Goal: Register for event/course

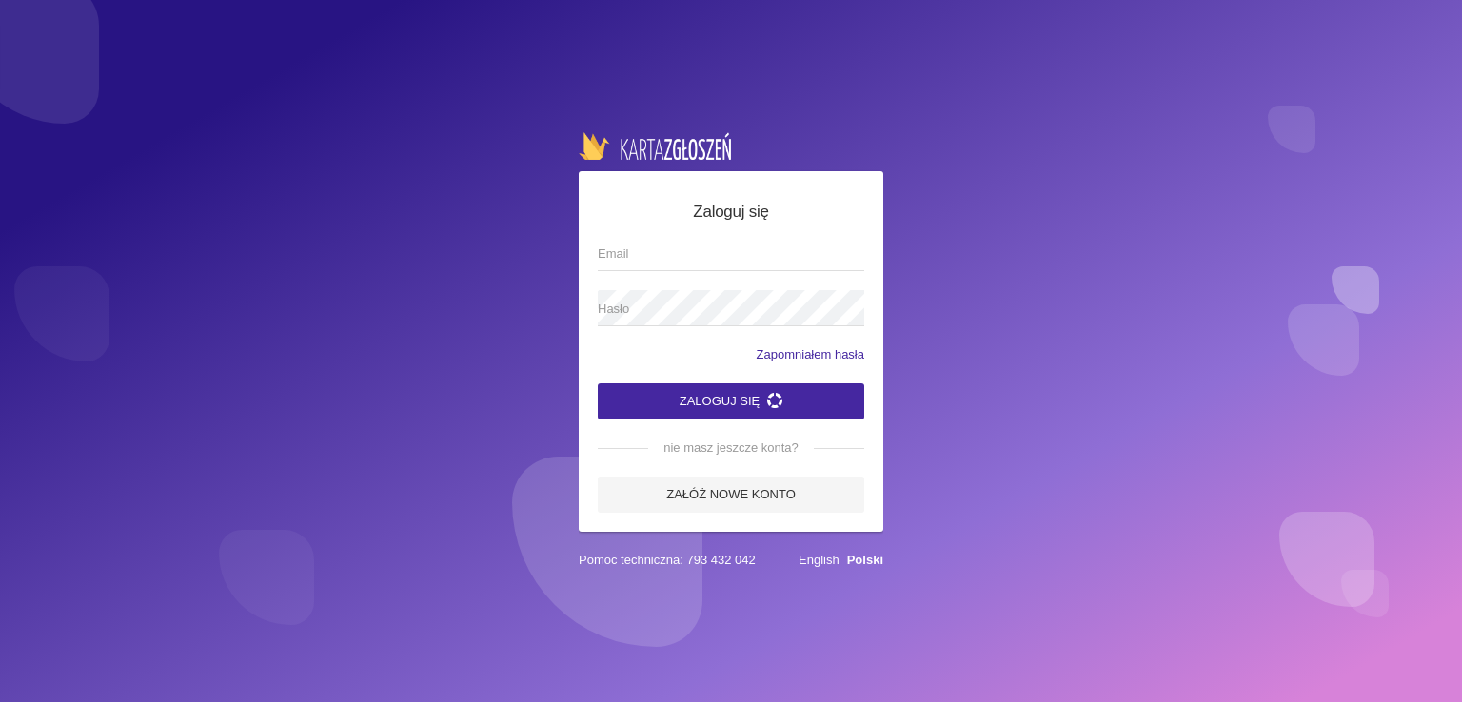
click at [687, 251] on input "Email" at bounding box center [731, 253] width 266 height 36
type input "magdab@onet.eu"
click at [598, 383] on button "Zaloguj się" at bounding box center [731, 401] width 266 height 36
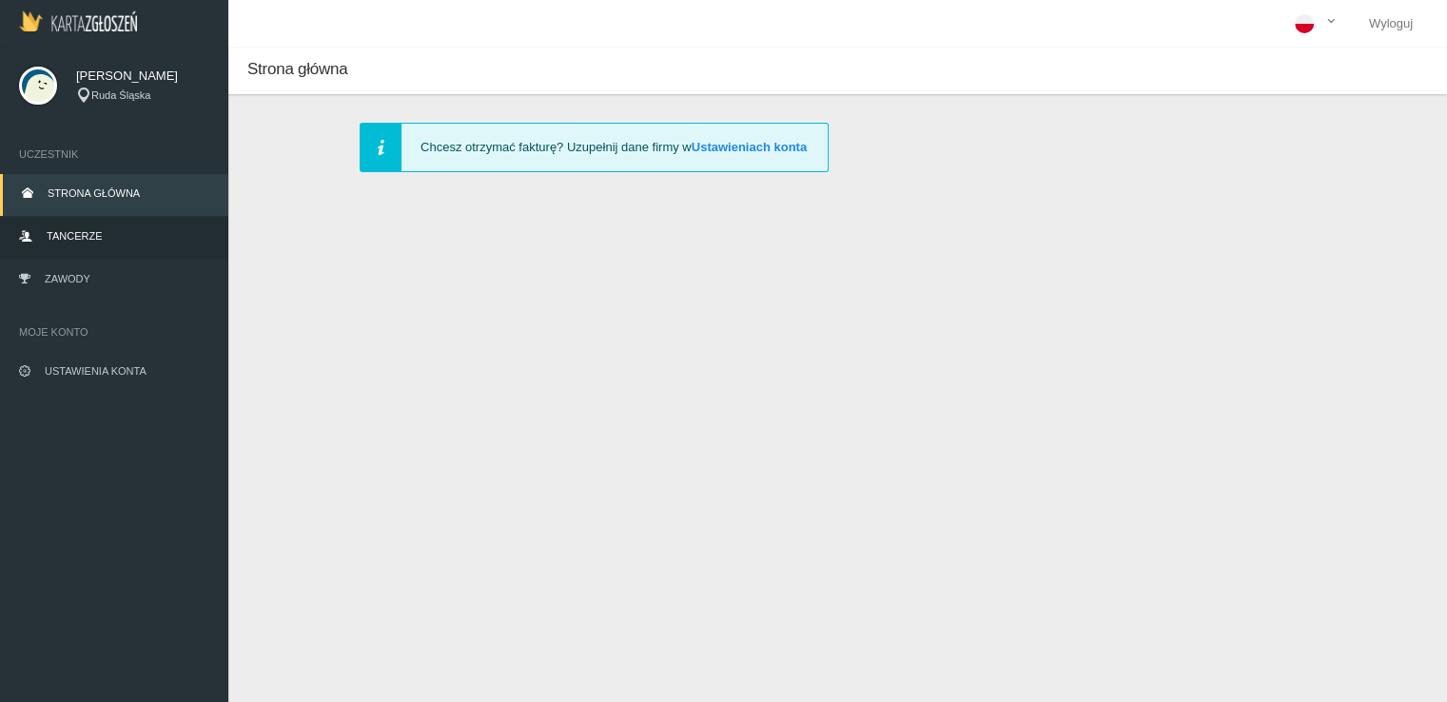
click at [73, 238] on span "Tancerze" at bounding box center [74, 235] width 55 height 11
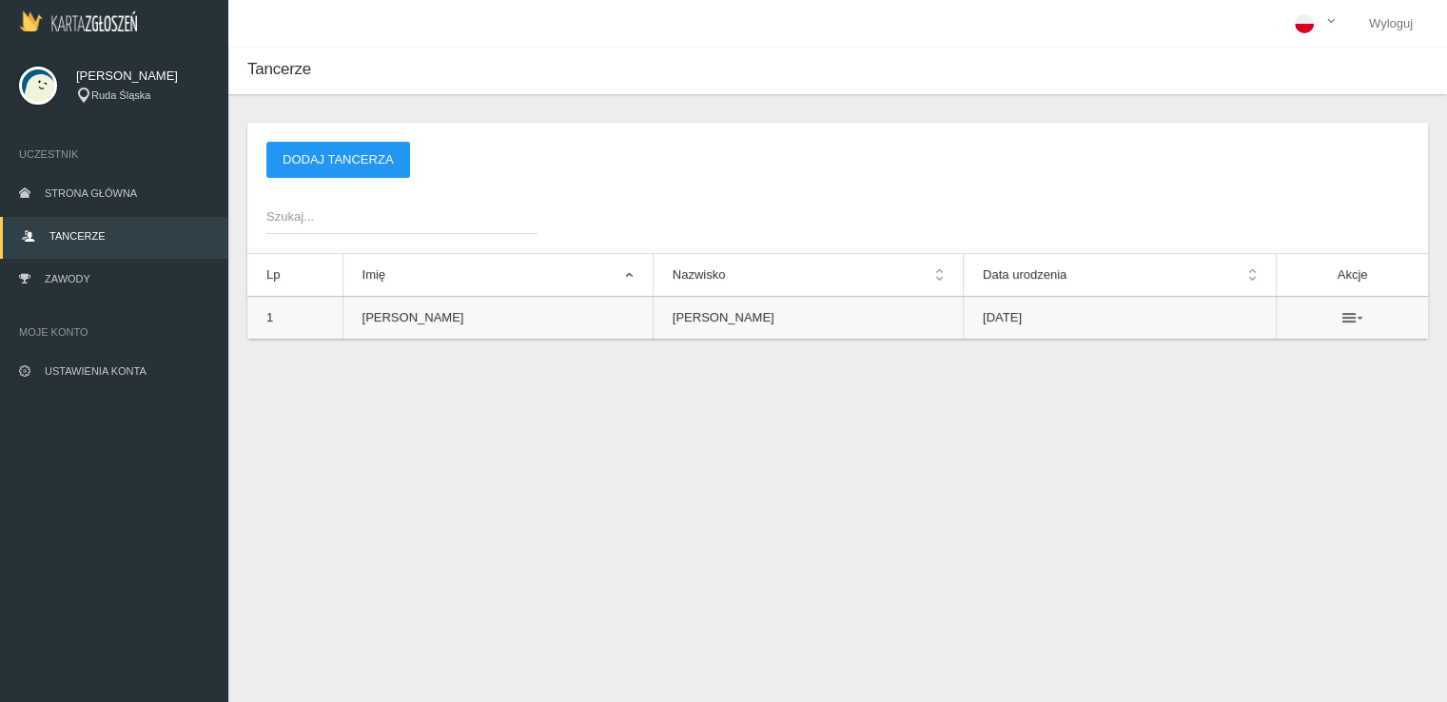
click at [1343, 315] on icon at bounding box center [1353, 317] width 21 height 15
click at [1364, 310] on ul at bounding box center [1352, 317] width 113 height 15
click at [49, 271] on link "Zawody" at bounding box center [114, 281] width 228 height 42
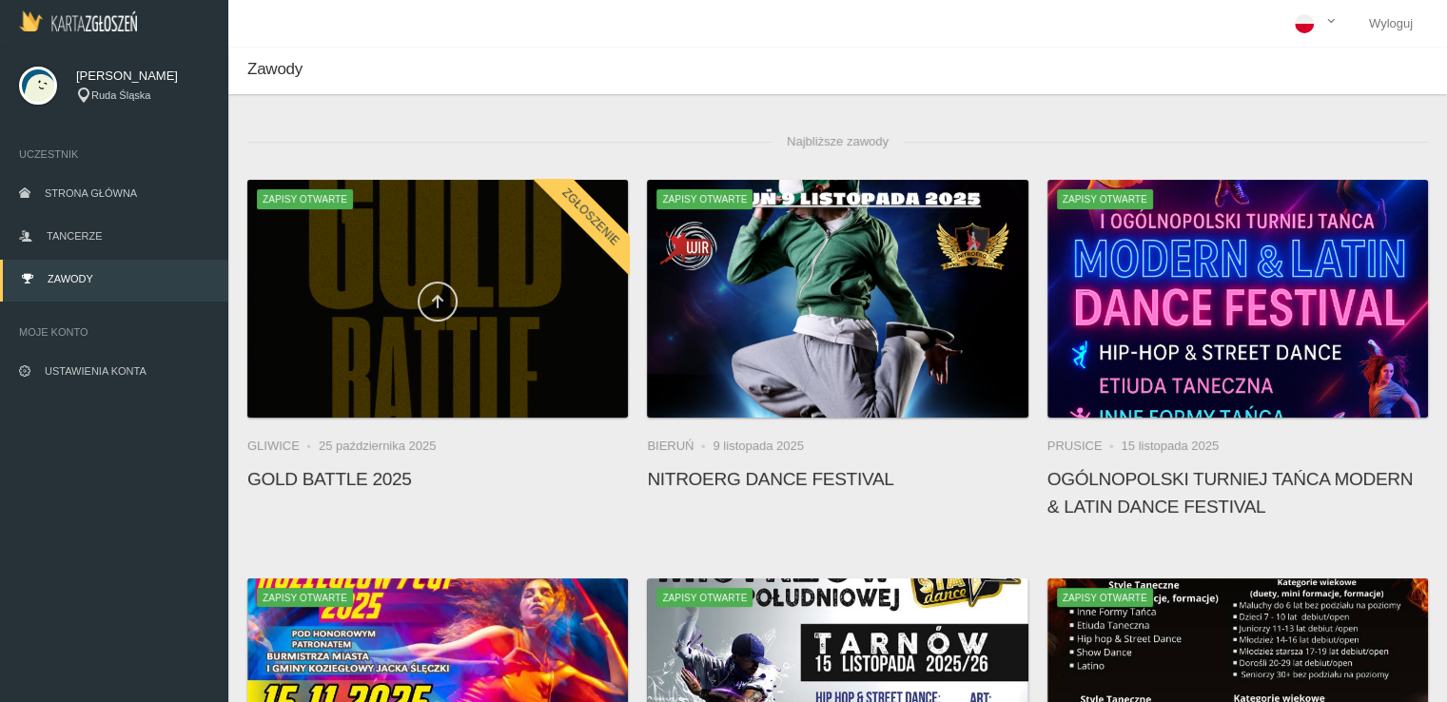
click at [434, 294] on icon at bounding box center [437, 301] width 15 height 15
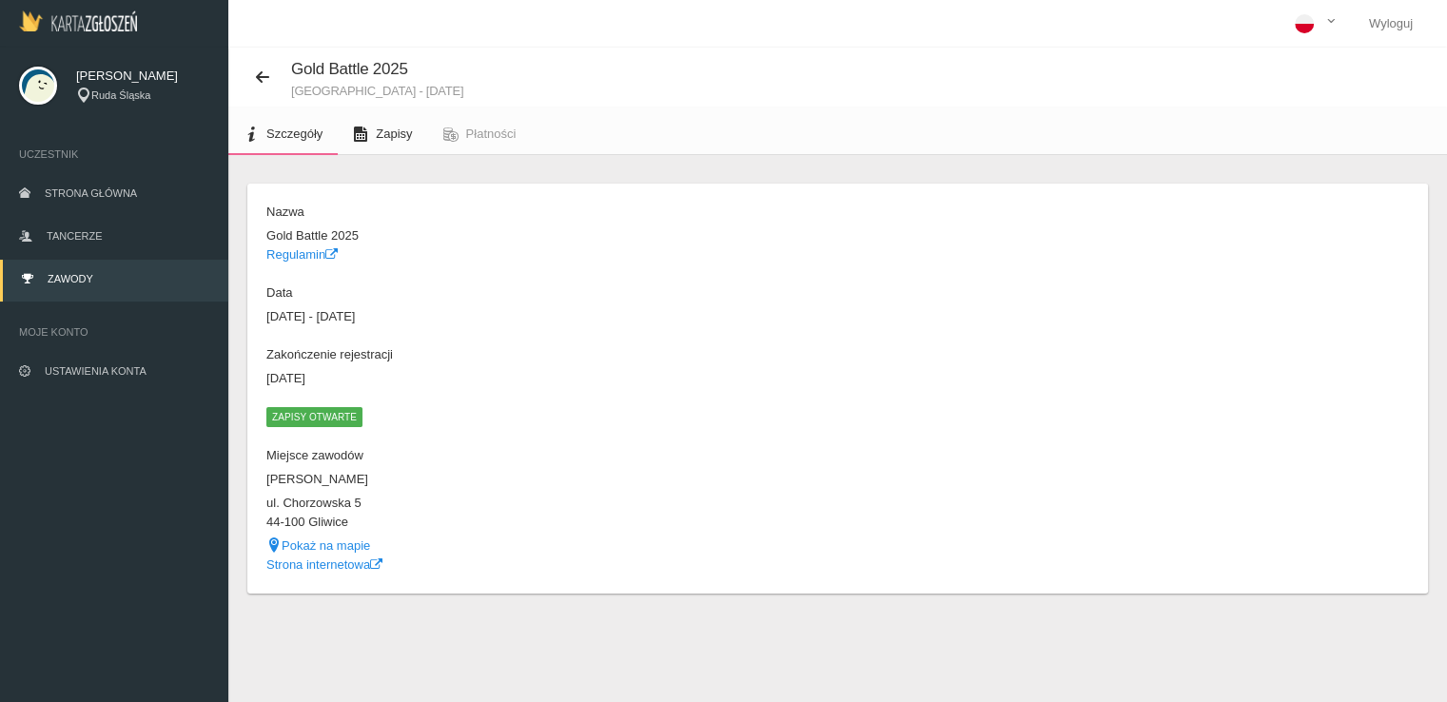
click at [365, 150] on link "Zapisy" at bounding box center [382, 134] width 89 height 42
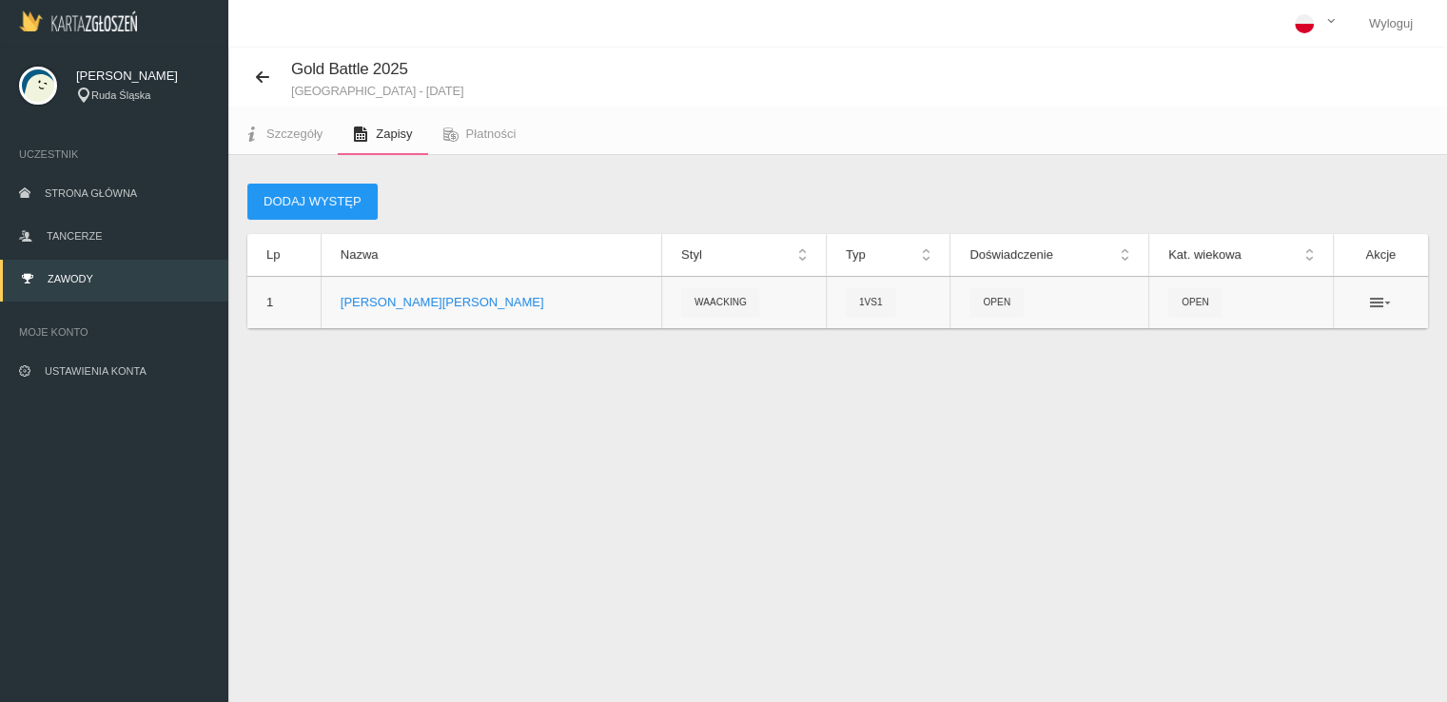
click at [1374, 305] on icon at bounding box center [1380, 302] width 21 height 15
click at [1373, 302] on icon at bounding box center [1380, 302] width 21 height 15
click at [302, 193] on button "Dodaj występ" at bounding box center [312, 202] width 130 height 36
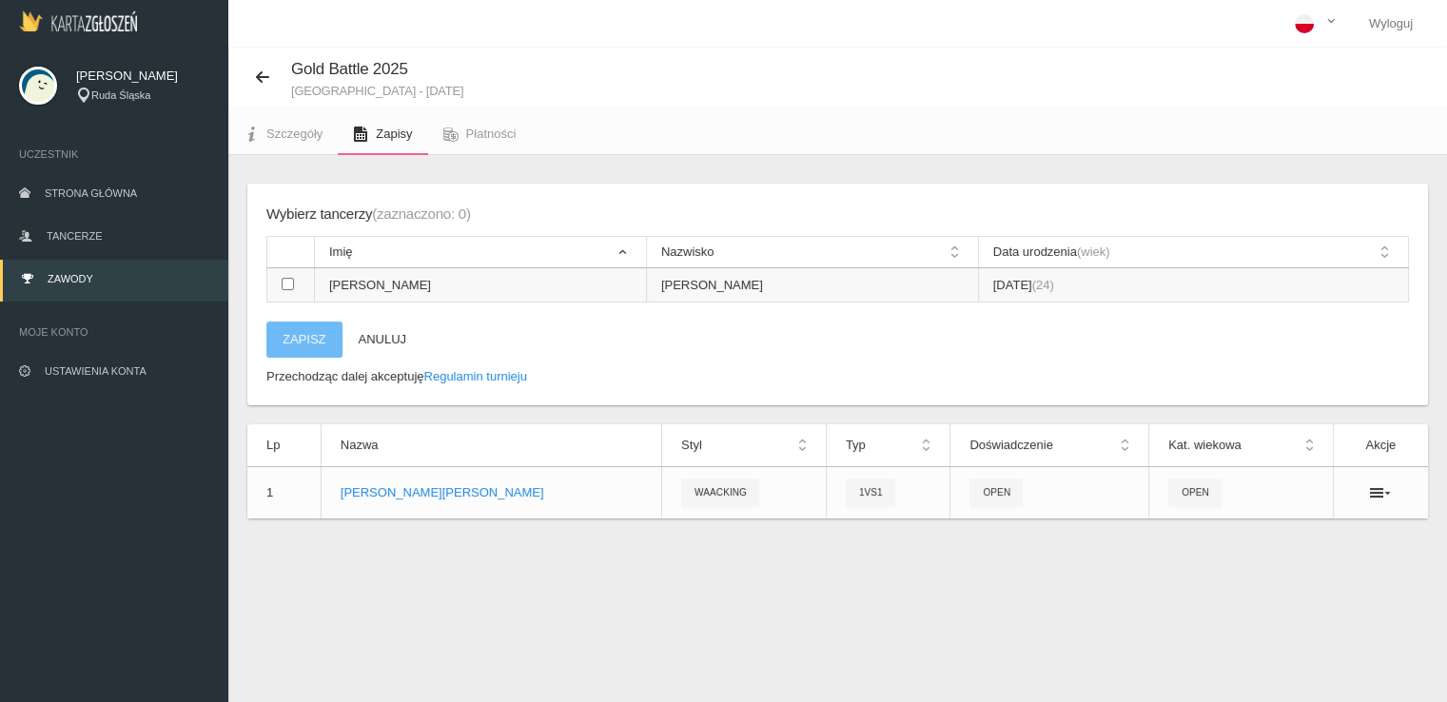
click at [288, 284] on input "checkbox" at bounding box center [288, 284] width 12 height 12
checkbox input "true"
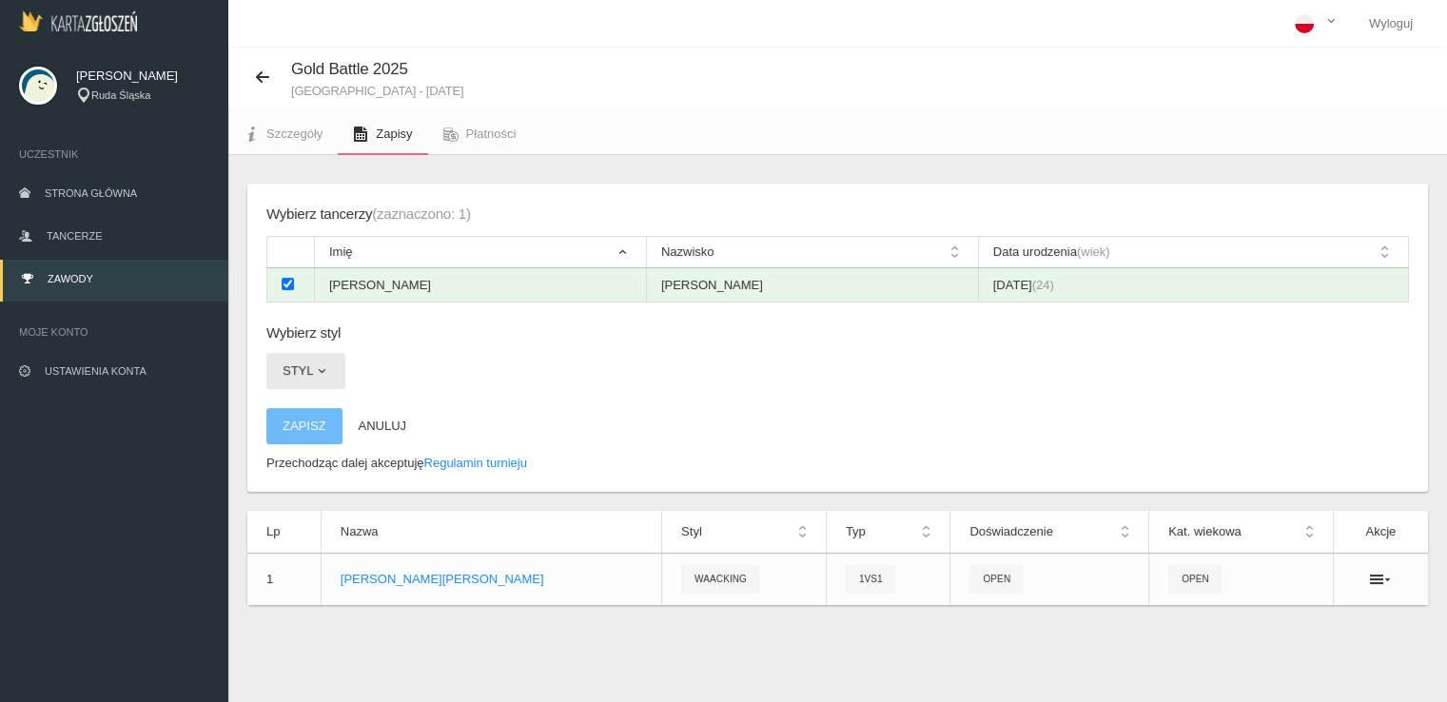
click at [306, 367] on button "Styl" at bounding box center [305, 371] width 79 height 36
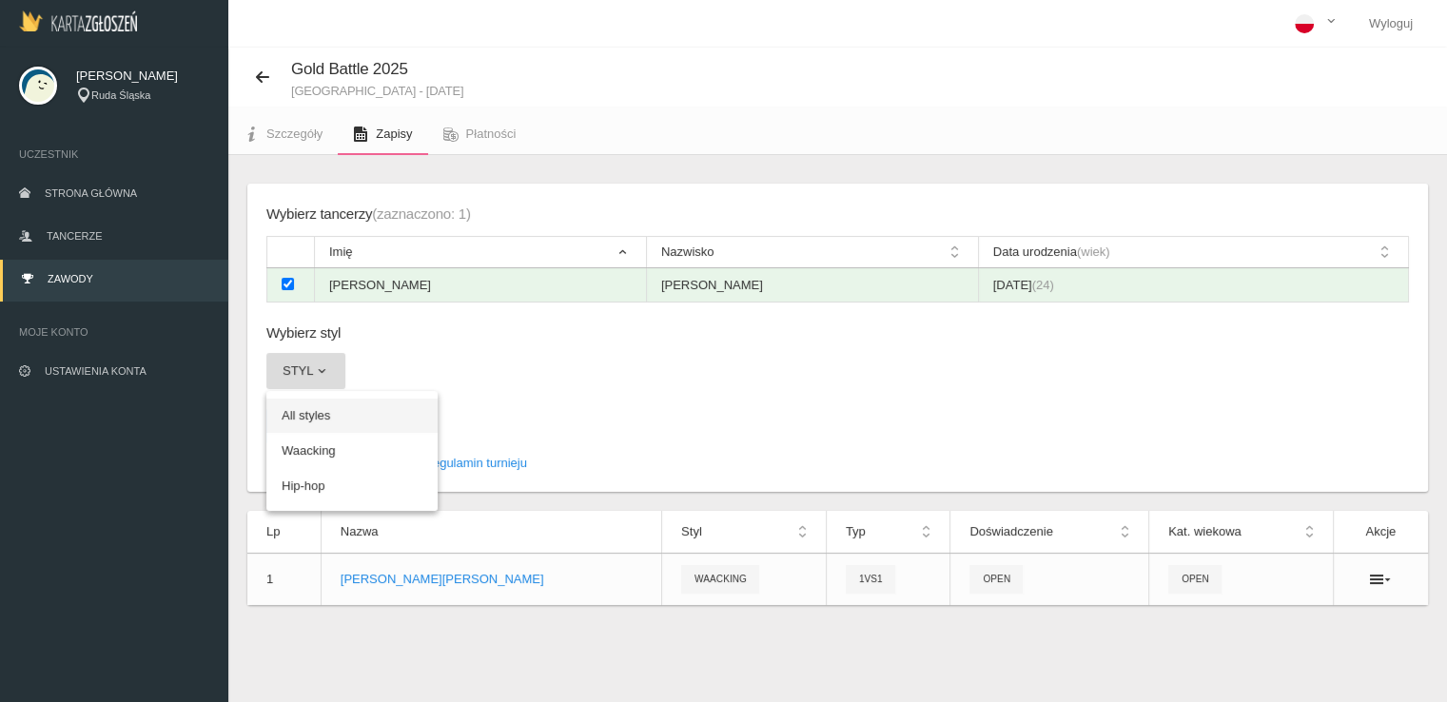
click at [326, 412] on link "All styles" at bounding box center [351, 416] width 171 height 34
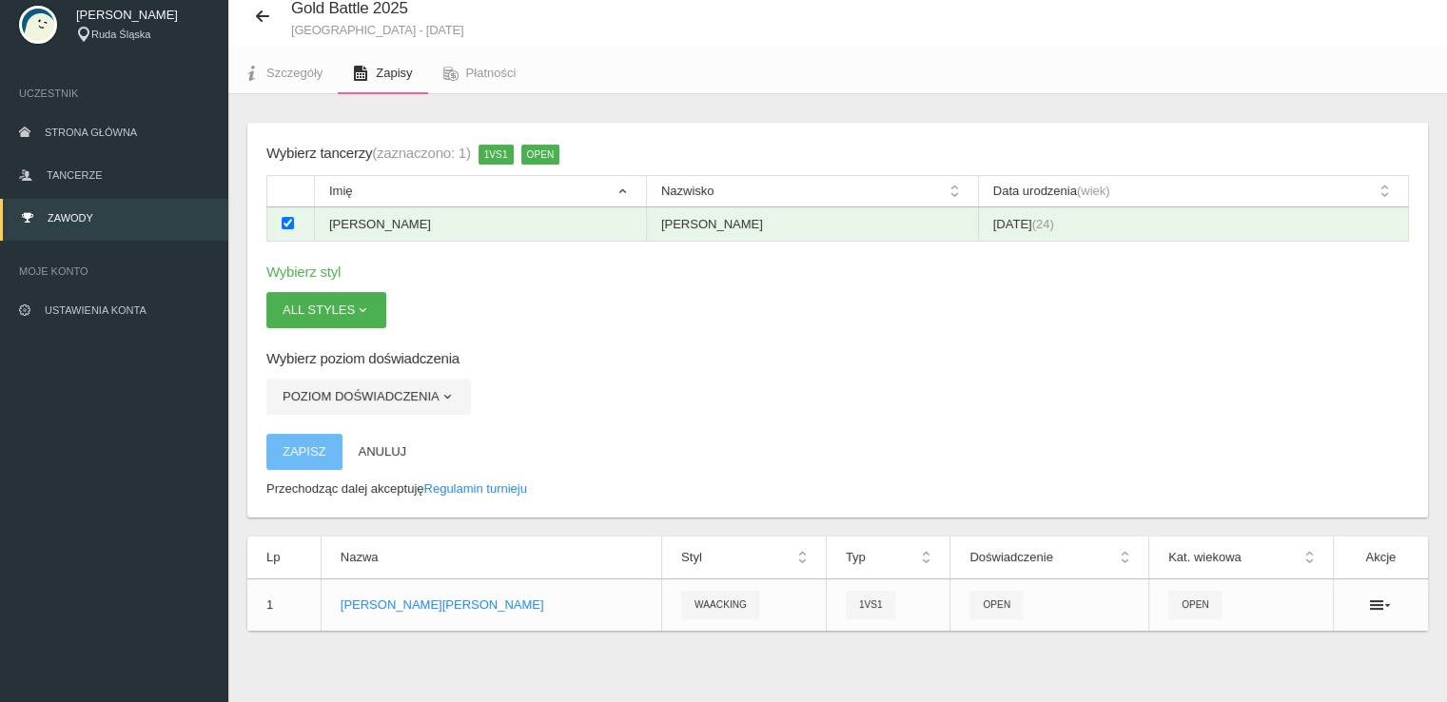
scroll to position [64, 0]
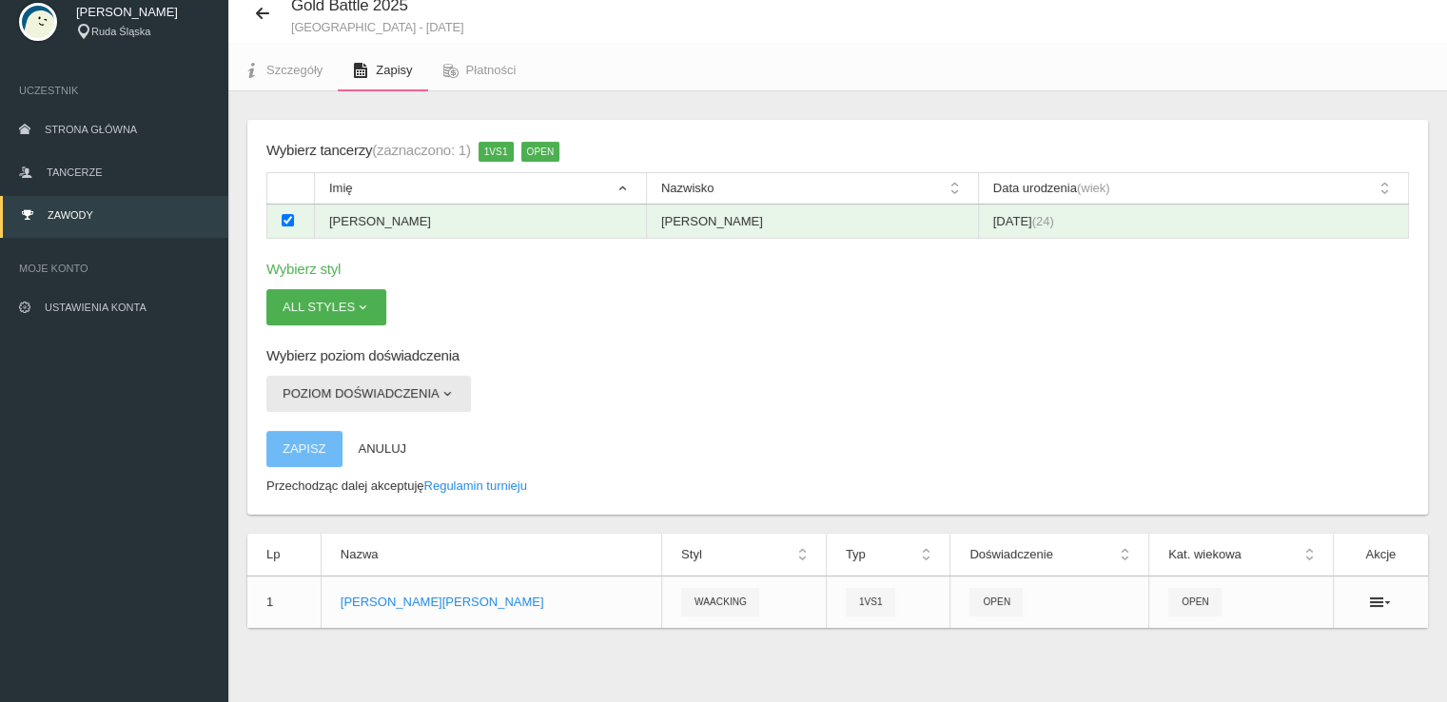
click at [362, 392] on button "Poziom doświadczenia" at bounding box center [368, 394] width 205 height 36
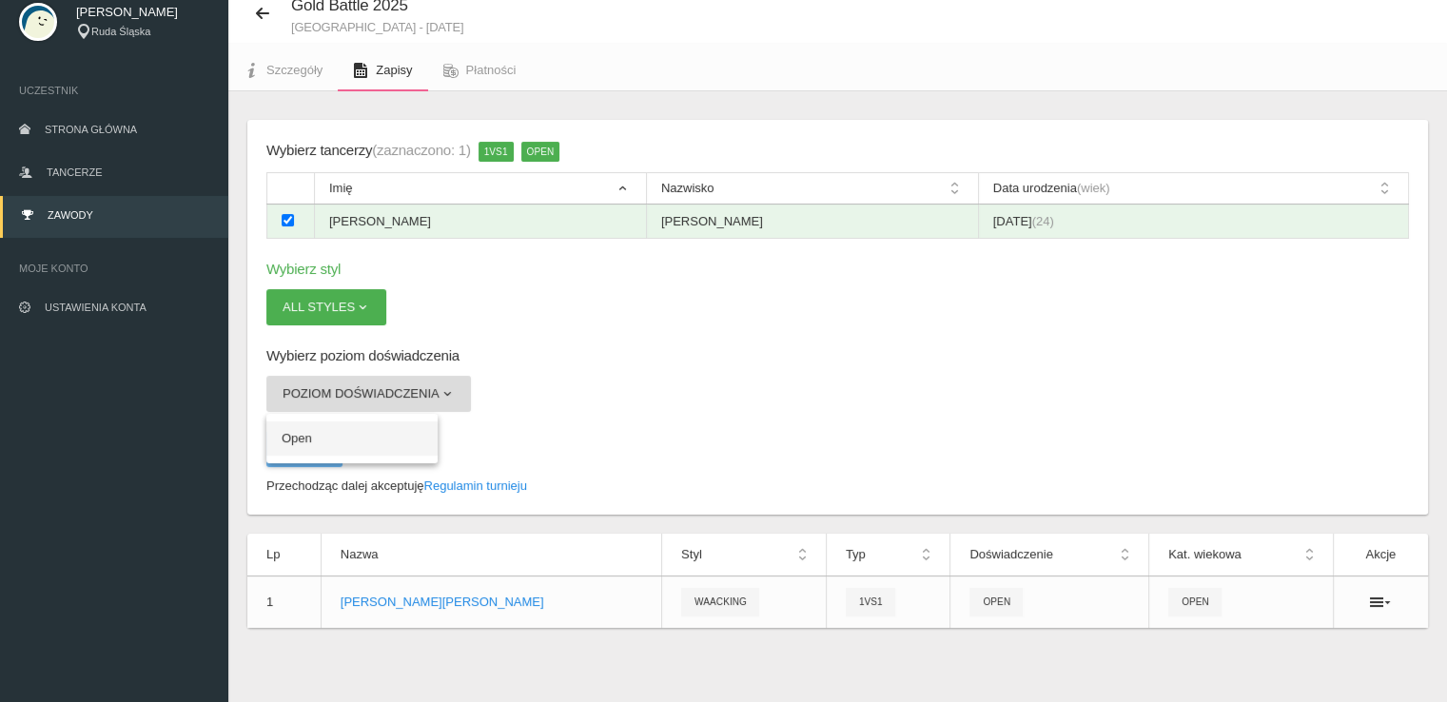
click at [338, 422] on link "Open" at bounding box center [351, 439] width 171 height 34
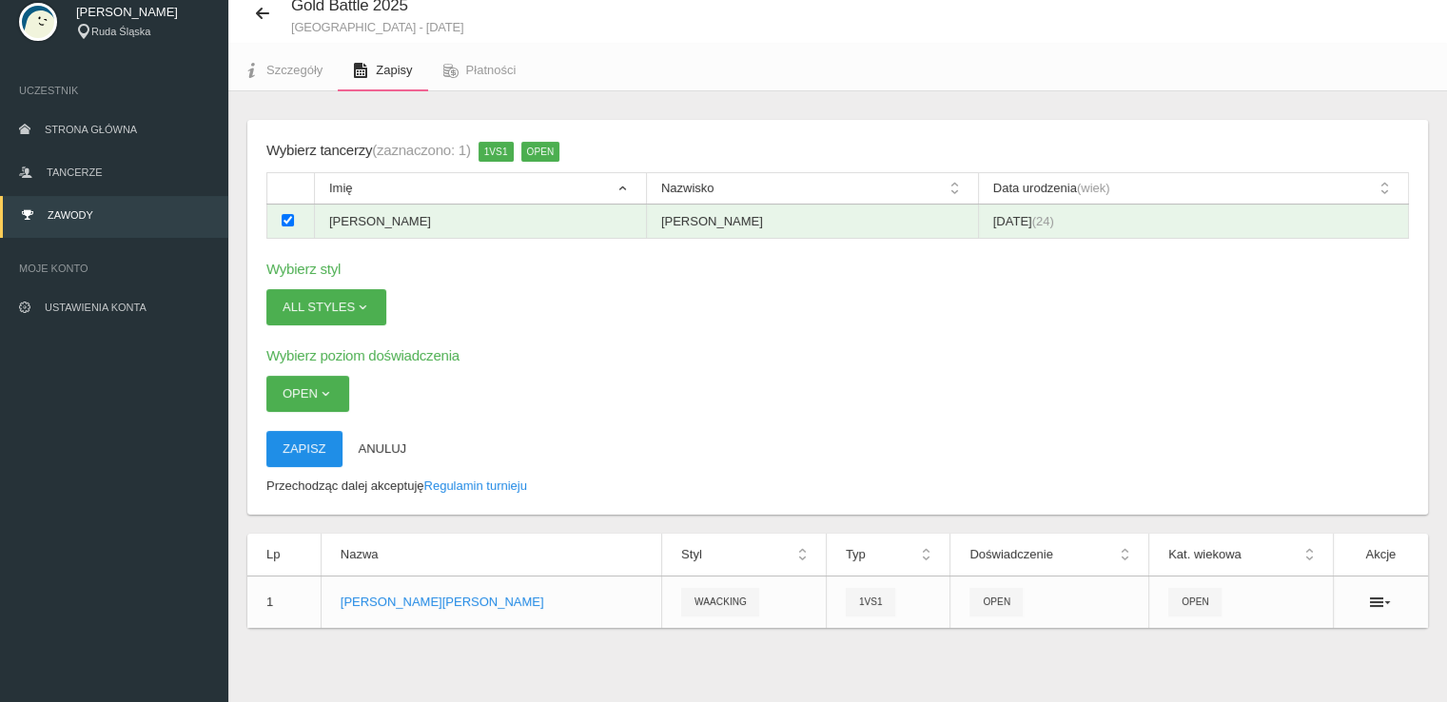
click at [282, 452] on button "Zapisz" at bounding box center [304, 449] width 76 height 36
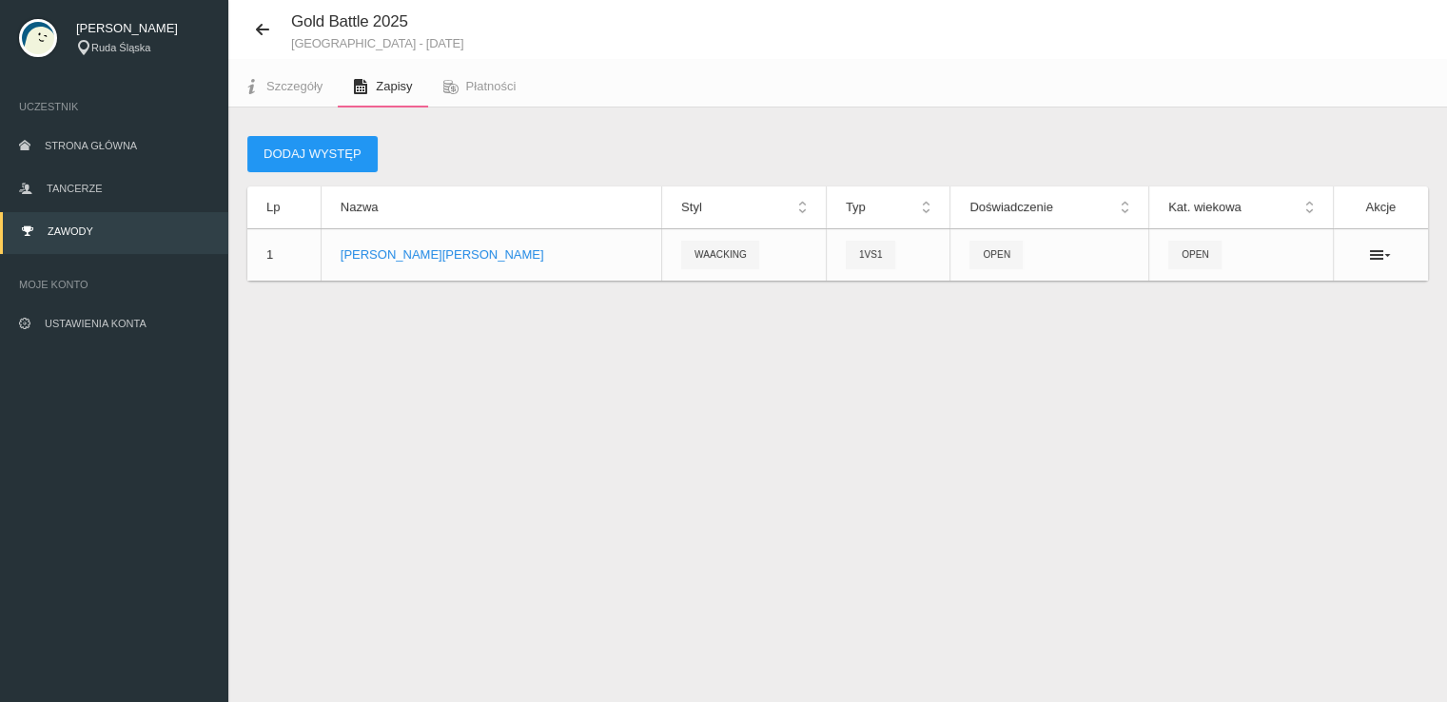
scroll to position [48, 0]
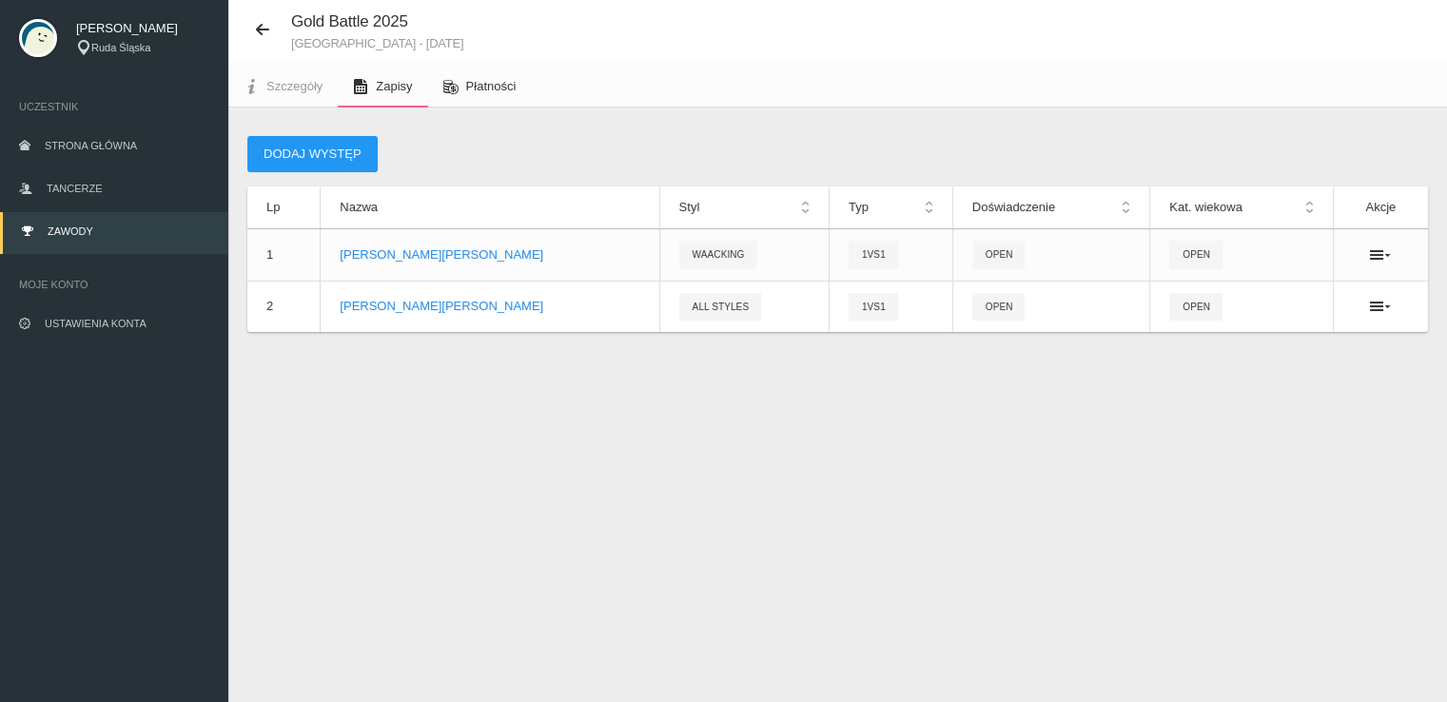
click at [477, 79] on span "Płatności" at bounding box center [491, 86] width 50 height 14
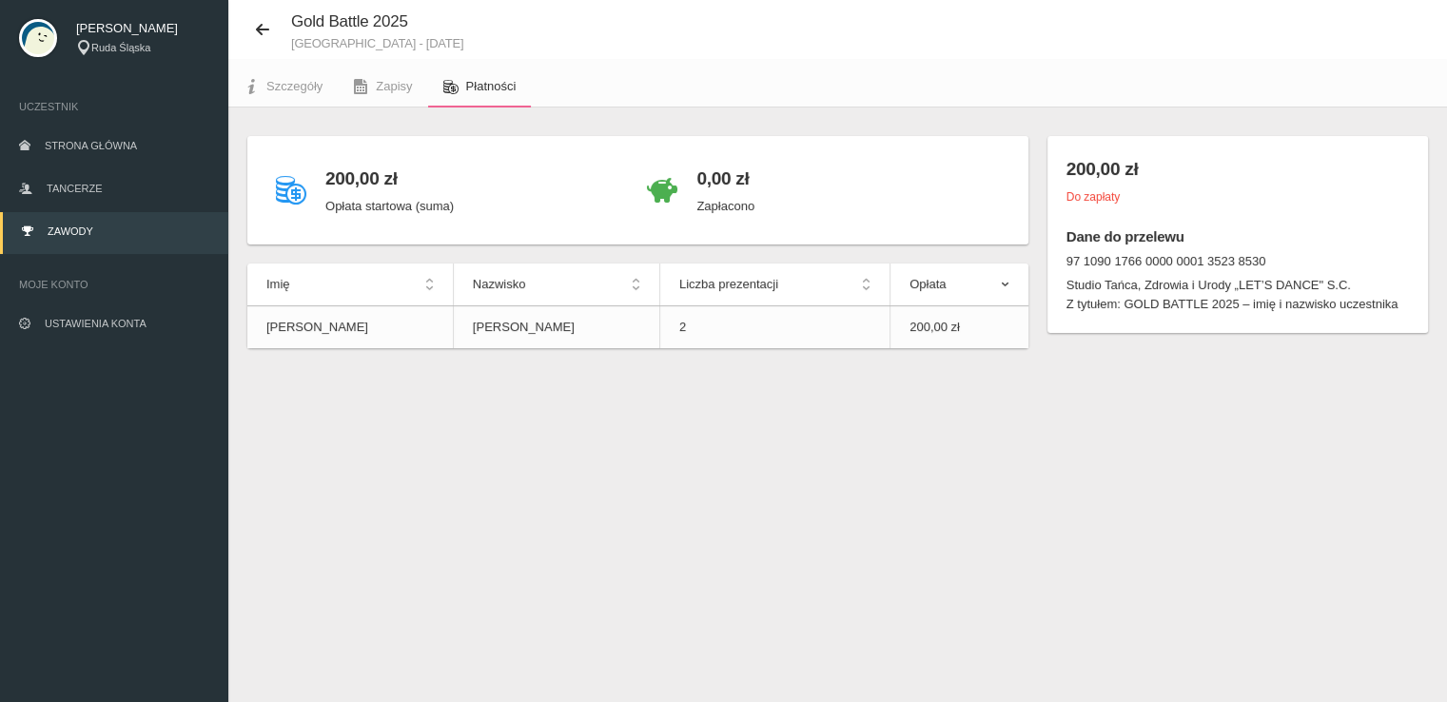
drag, startPoint x: 1069, startPoint y: 257, endPoint x: 1290, endPoint y: 243, distance: 222.2
click at [1290, 243] on div "200,00 zł Do zapłaty Dane do przelewu 97 1090 1766 0000 0001 3523 8530 Studio T…" at bounding box center [1238, 234] width 381 height 197
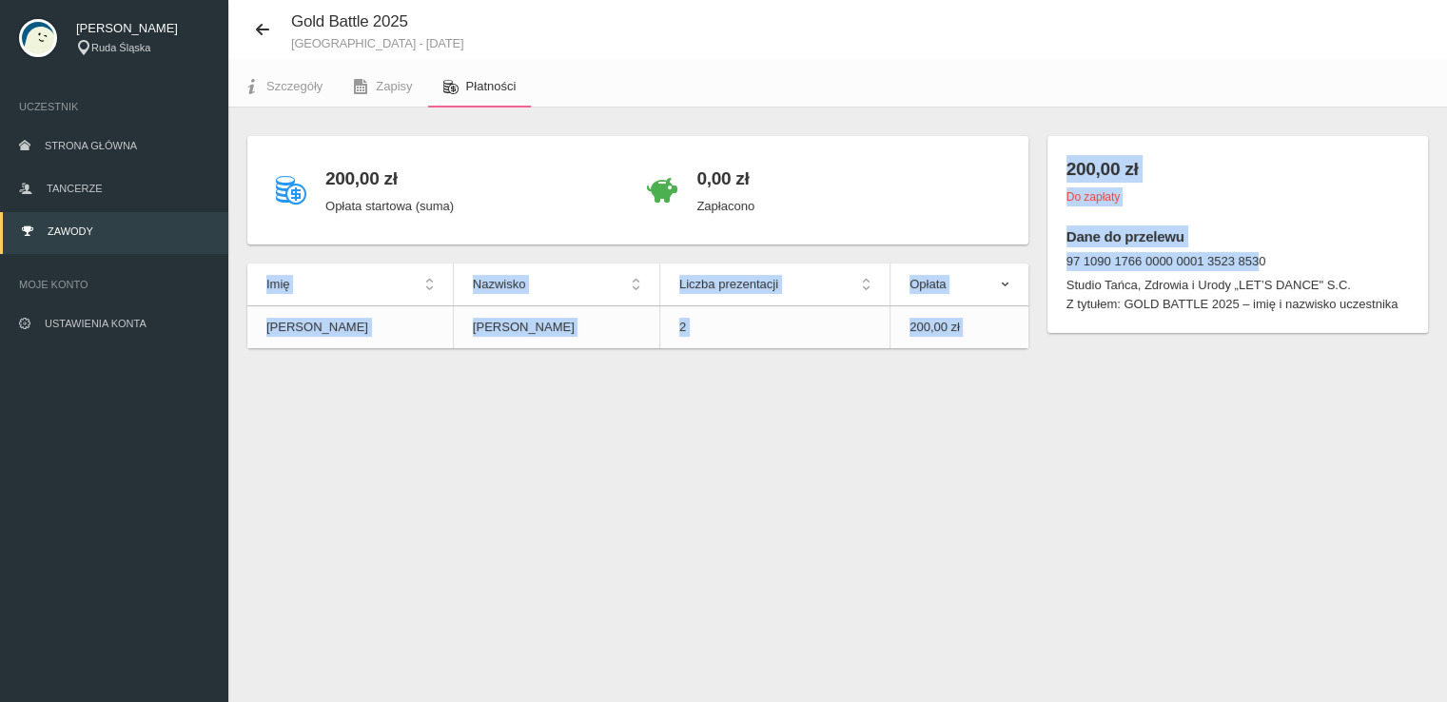
drag, startPoint x: 1262, startPoint y: 265, endPoint x: 1015, endPoint y: 252, distance: 246.8
click at [1015, 252] on div "200,00 zł Opłata startowa (suma) 0,00 zł Zapłacono Imię Nazwisko Liczba prezent…" at bounding box center [838, 251] width 1200 height 231
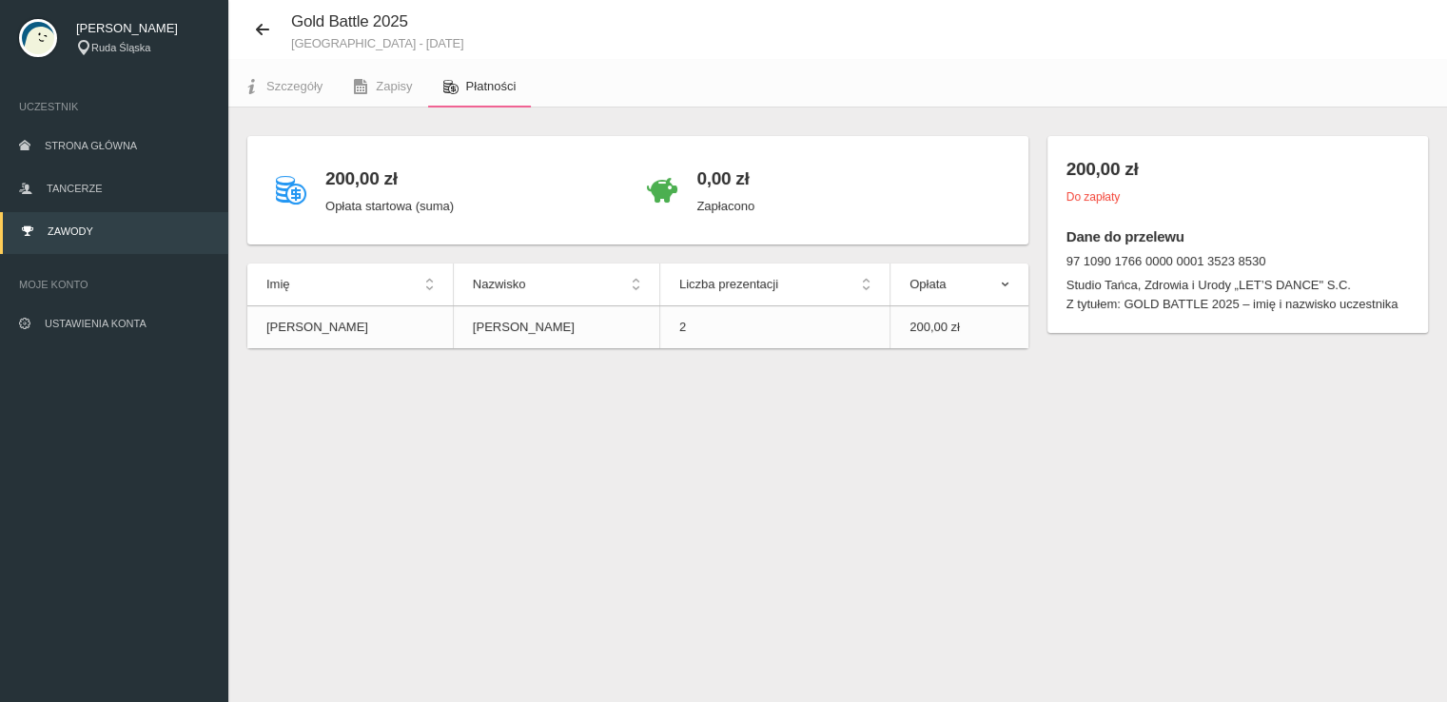
click at [1313, 256] on dt "97 1090 1766 0000 0001 3523 8530" at bounding box center [1238, 261] width 343 height 19
drag, startPoint x: 1264, startPoint y: 260, endPoint x: 1068, endPoint y: 259, distance: 196.0
click at [1068, 259] on dt "97 1090 1766 0000 0001 3523 8530" at bounding box center [1238, 261] width 343 height 19
copy dt "97 1090 1766 0000 0001 3523 8530"
click at [1149, 259] on dt "97 1090 1766 0000 0001 3523 8530" at bounding box center [1238, 261] width 343 height 19
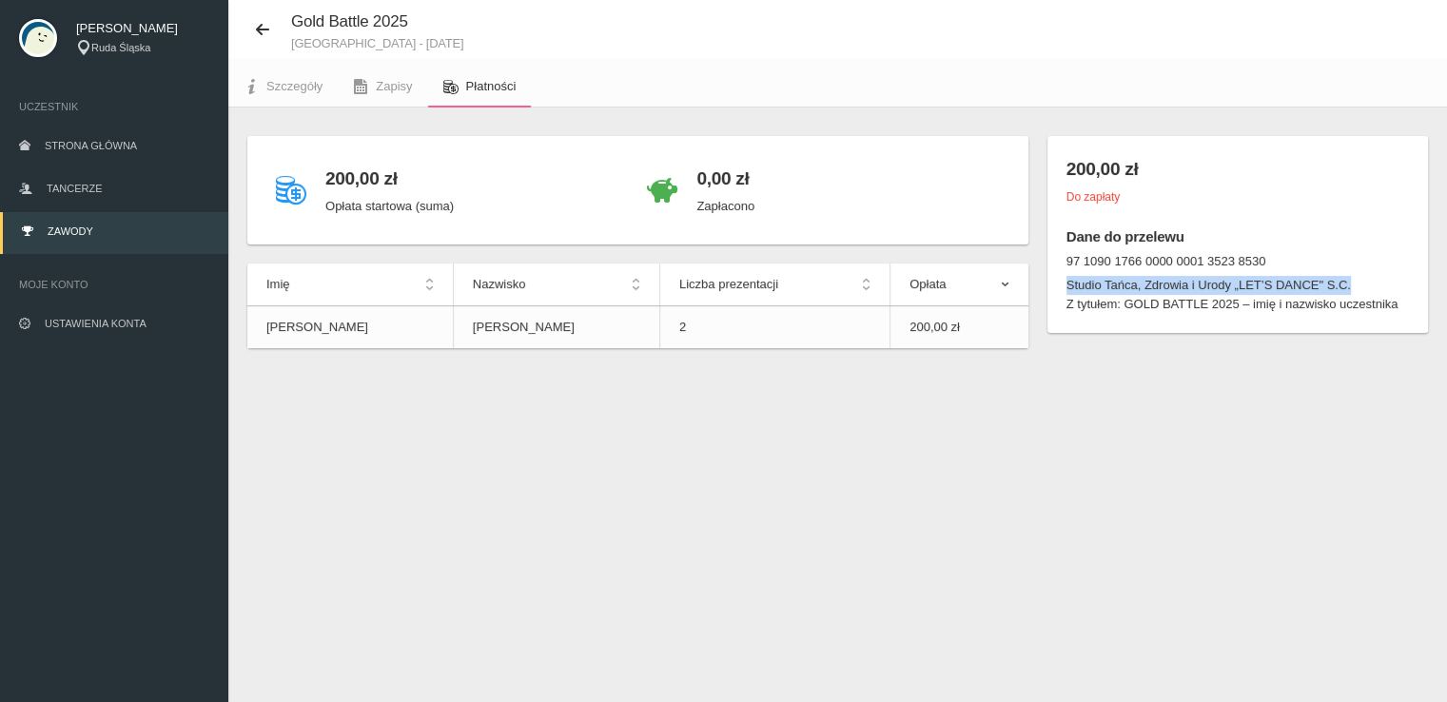
drag, startPoint x: 1069, startPoint y: 285, endPoint x: 1375, endPoint y: 281, distance: 305.5
click at [1375, 281] on dd "Studio Tańca, Zdrowia i Urody „LET’S DANCE" S.C." at bounding box center [1238, 285] width 343 height 19
copy dd "Studio Tańca, Zdrowia i Urody „LET’S DANCE" S.C."
drag, startPoint x: 1068, startPoint y: 302, endPoint x: 1172, endPoint y: 316, distance: 105.6
click at [1172, 316] on div "200,00 zł Do zapłaty Dane do przelewu 97 1090 1766 0000 0001 3523 8530 Studio T…" at bounding box center [1238, 234] width 381 height 197
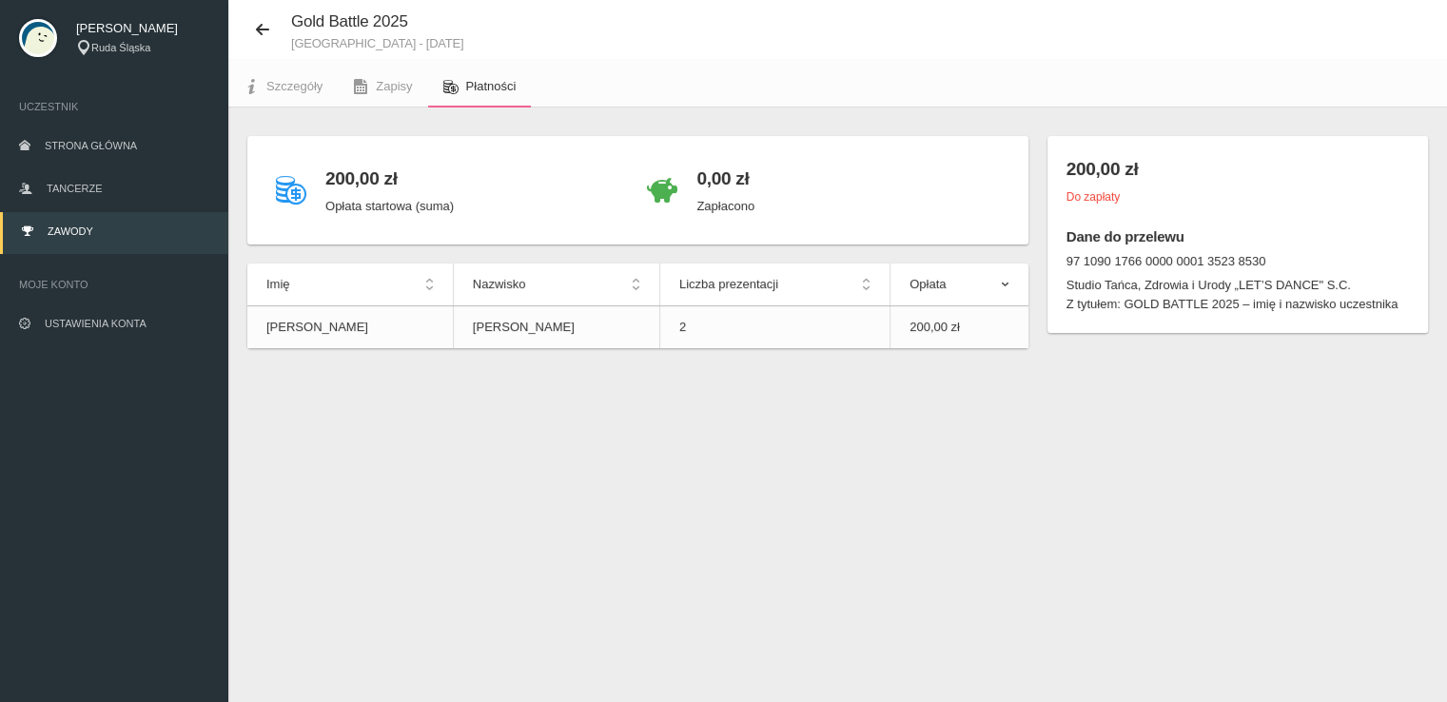
click at [1242, 334] on div "200,00 zł Do zapłaty Dane do przelewu 97 1090 1766 0000 0001 3523 8530 Studio T…" at bounding box center [1238, 244] width 400 height 216
drag, startPoint x: 1126, startPoint y: 303, endPoint x: 1461, endPoint y: 303, distance: 334.9
click at [1447, 303] on html "Wyloguj Magdalena Borowska Ruda Śląska Uczestnik Strona główna Tancerze Zawody …" at bounding box center [723, 303] width 1447 height 702
copy dd "GOLD BATTLE 2025 – imię i nazwisko uczestnika"
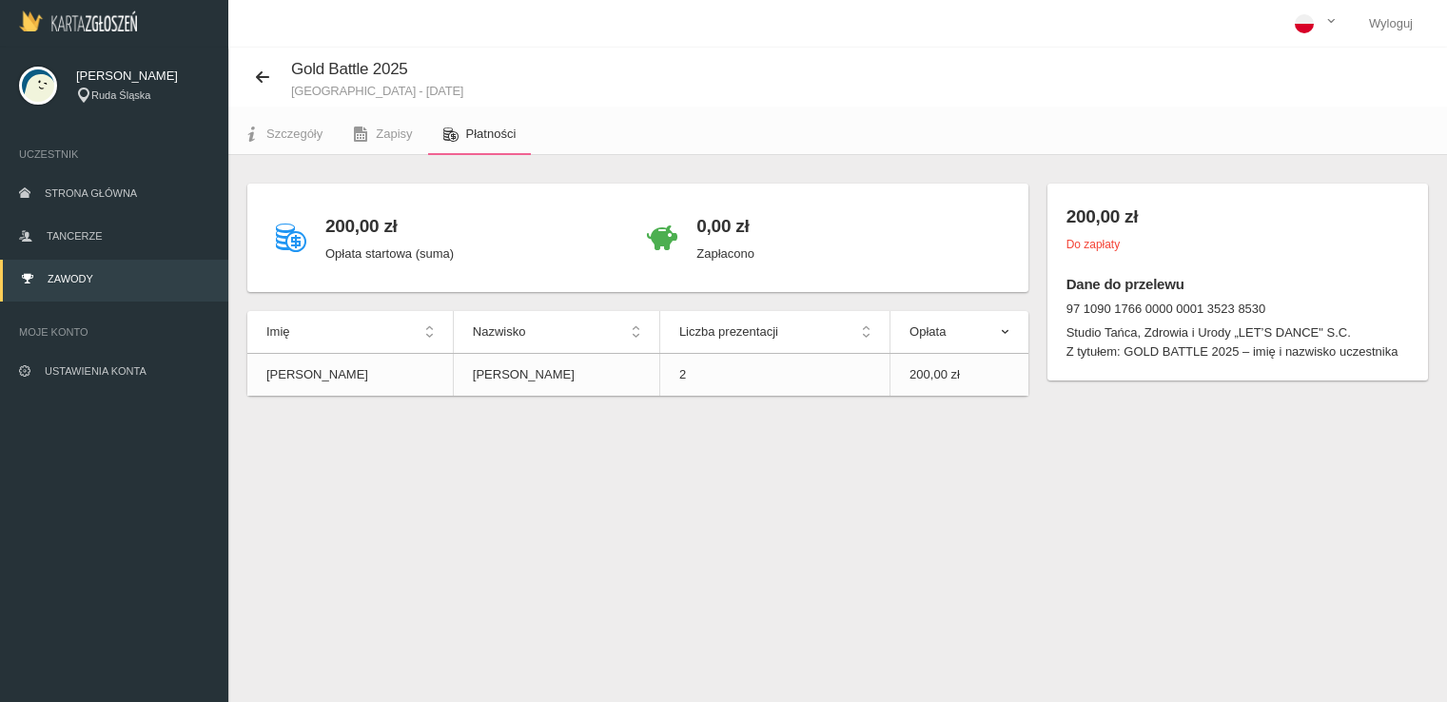
scroll to position [48, 0]
